Goal: Check status: Check status

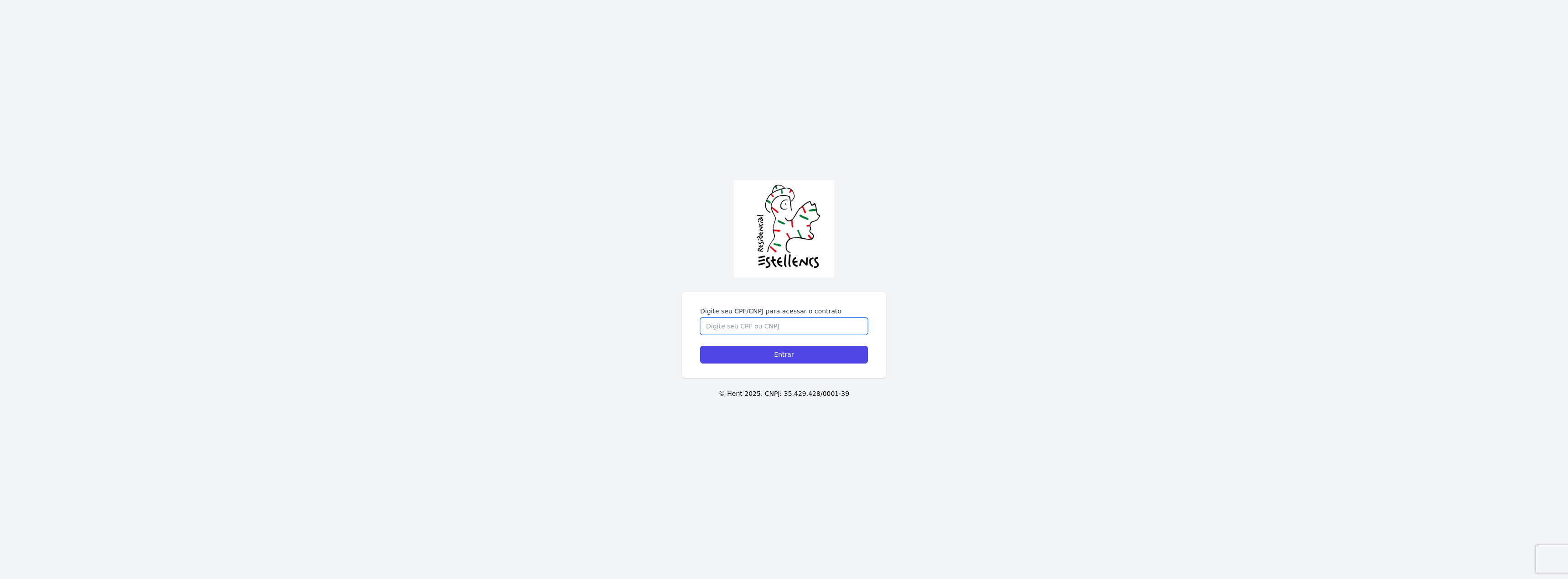
click at [751, 329] on input "Digite seu CPF/CNPJ para acessar o contrato" at bounding box center [784, 326] width 168 height 17
click at [750, 329] on input "Digite seu CPF/CNPJ para acessar o contrato" at bounding box center [784, 326] width 168 height 17
type input "51508347859"
click at [700, 346] on input "Entrar" at bounding box center [784, 355] width 168 height 18
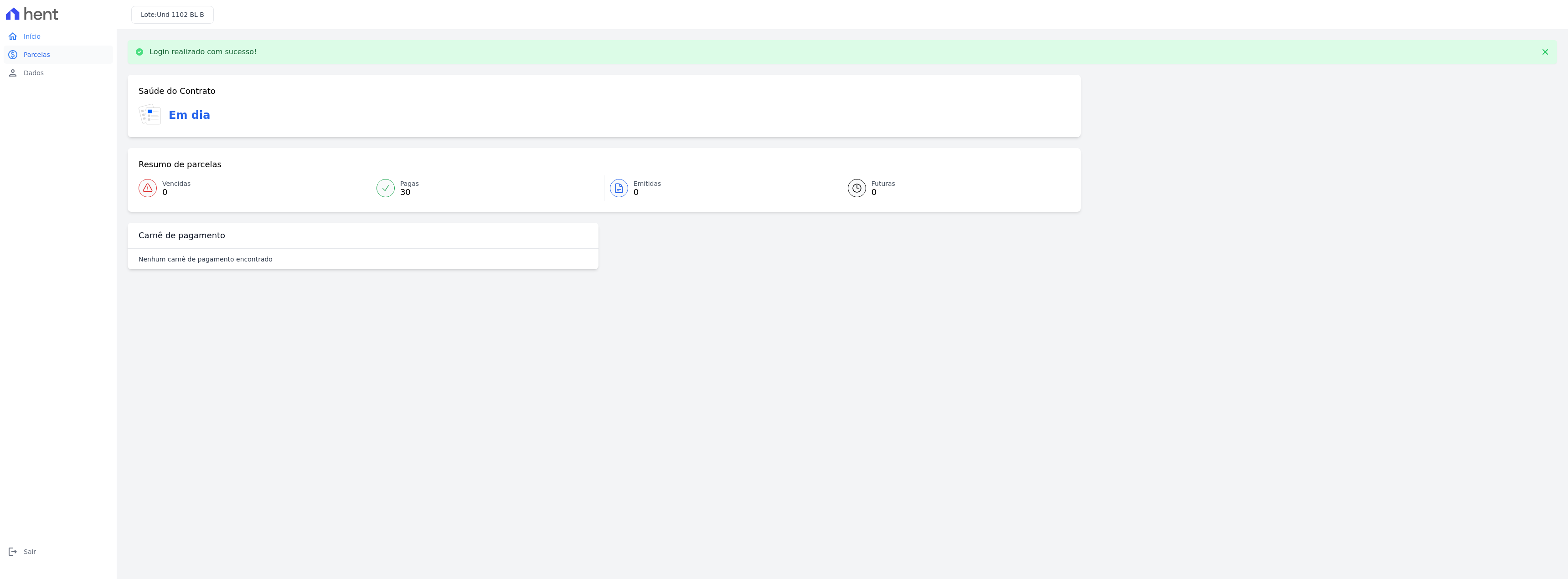
click at [50, 60] on link "paid Parcelas" at bounding box center [58, 54] width 110 height 18
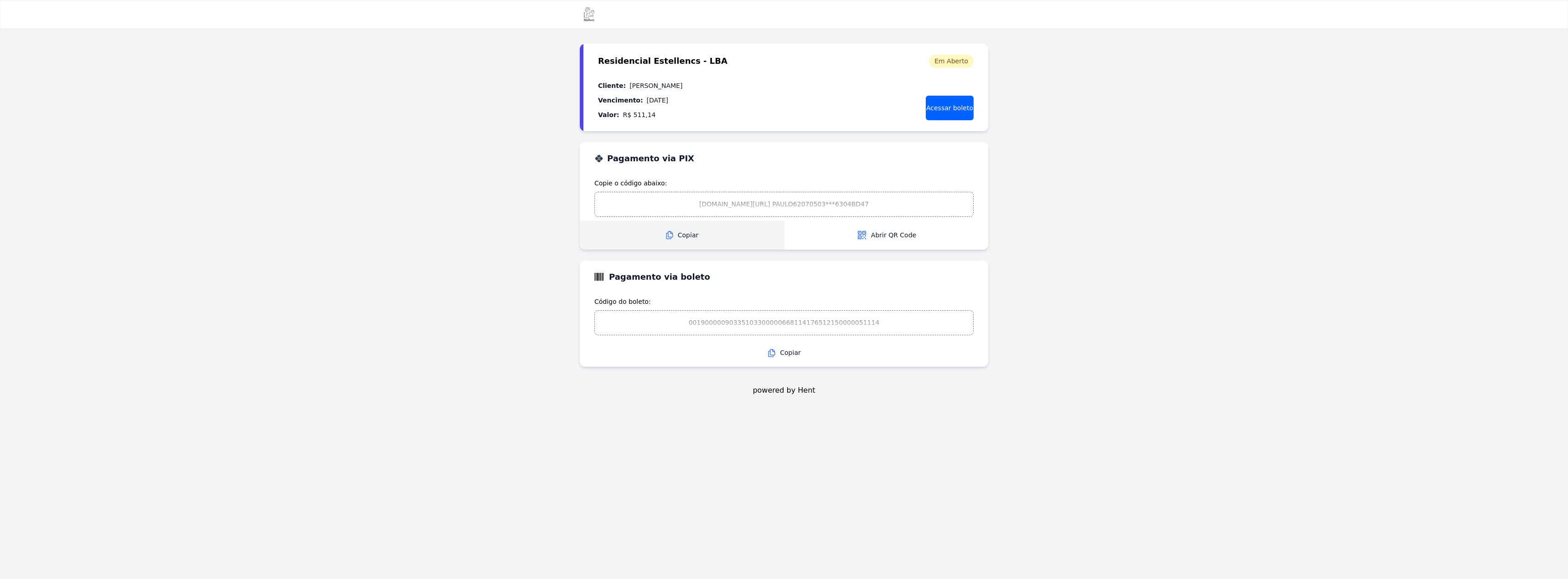
click at [678, 240] on span "Copiar" at bounding box center [681, 235] width 204 height 10
